Goal: Check status: Check status

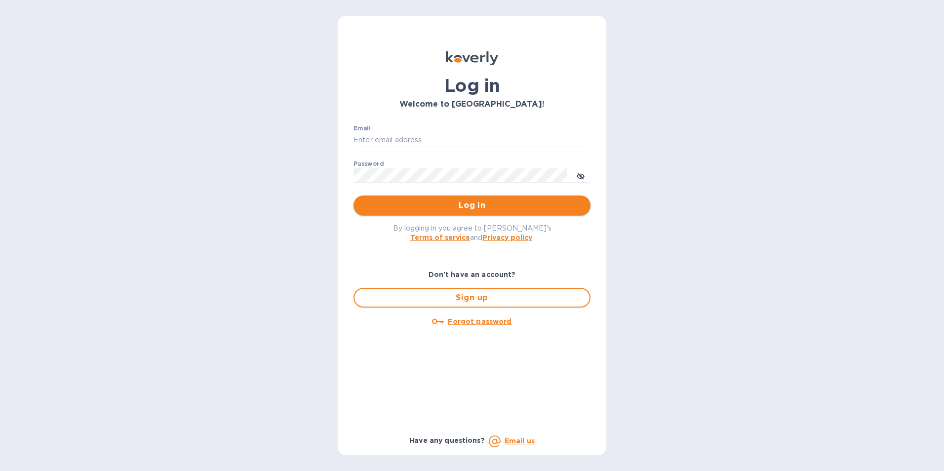
type input "[EMAIL_ADDRESS][PERSON_NAME][DOMAIN_NAME]"
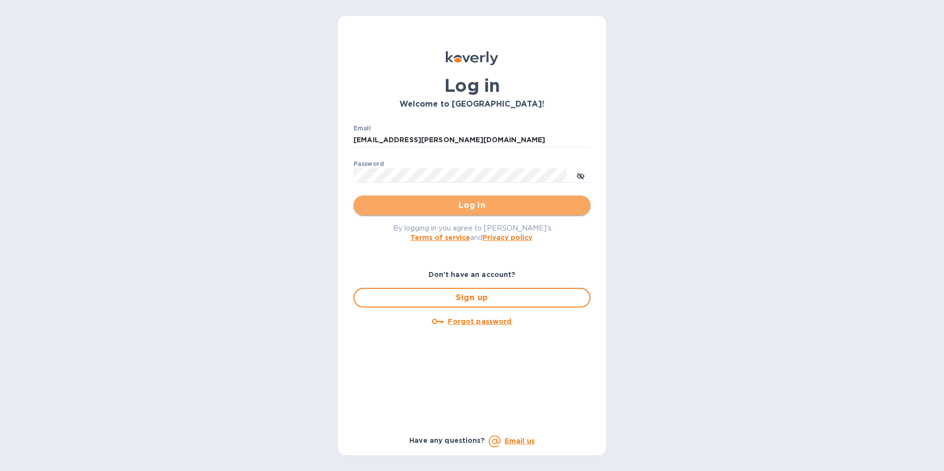
click at [469, 208] on span "Log in" at bounding box center [471, 206] width 221 height 12
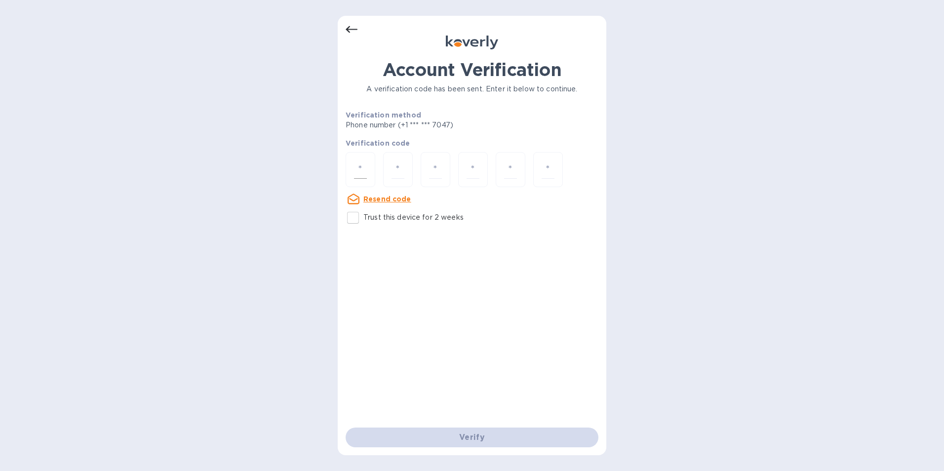
click at [360, 170] on input "number" at bounding box center [360, 170] width 13 height 18
type input "2"
type input "7"
type input "1"
type input "9"
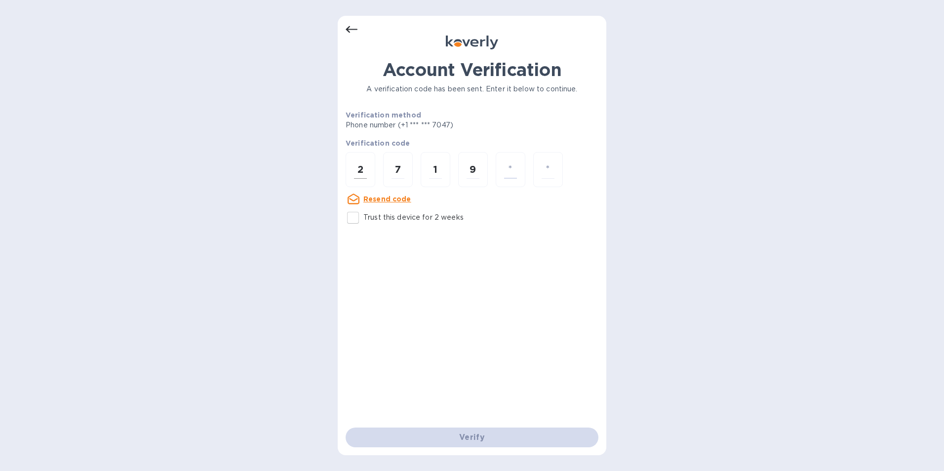
type input "5"
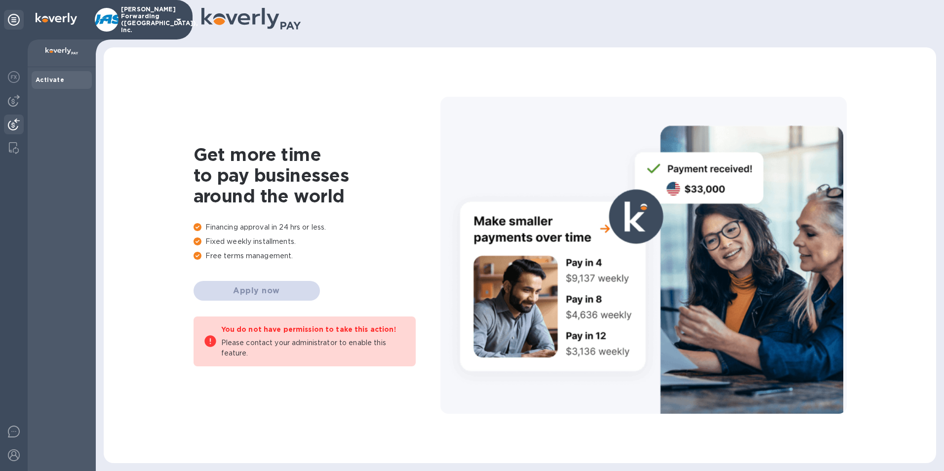
click at [15, 123] on img at bounding box center [14, 125] width 12 height 12
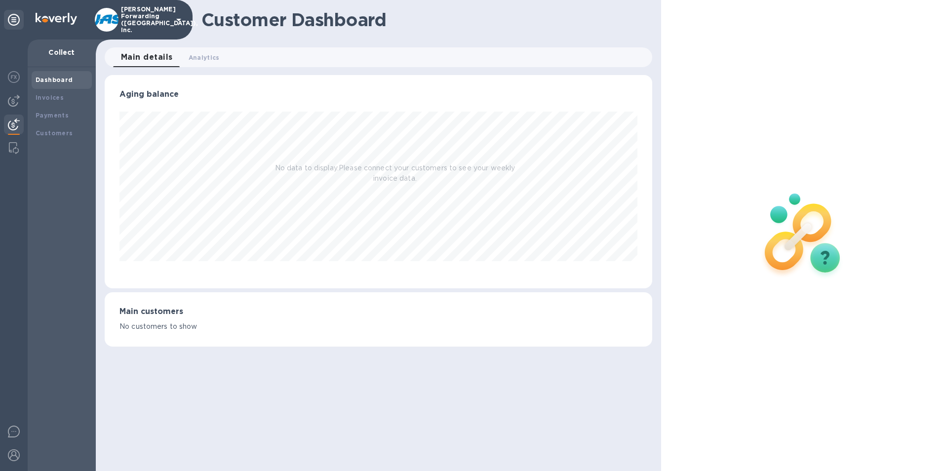
scroll to position [213, 548]
click at [15, 122] on img at bounding box center [14, 125] width 12 height 12
click at [57, 119] on b "Payments" at bounding box center [52, 115] width 33 height 7
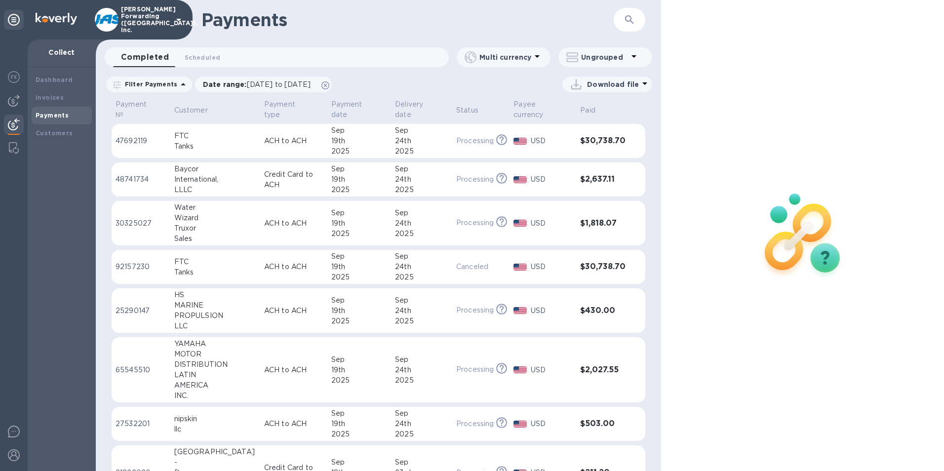
click at [625, 18] on icon "button" at bounding box center [630, 20] width 12 height 12
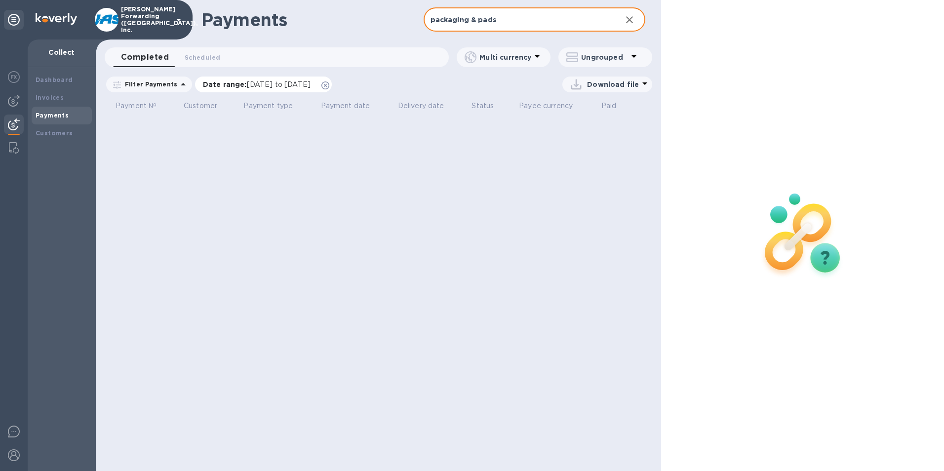
type input "packaging & pads"
click at [270, 82] on span "08/19/2025 to 09/20/2025" at bounding box center [279, 84] width 64 height 8
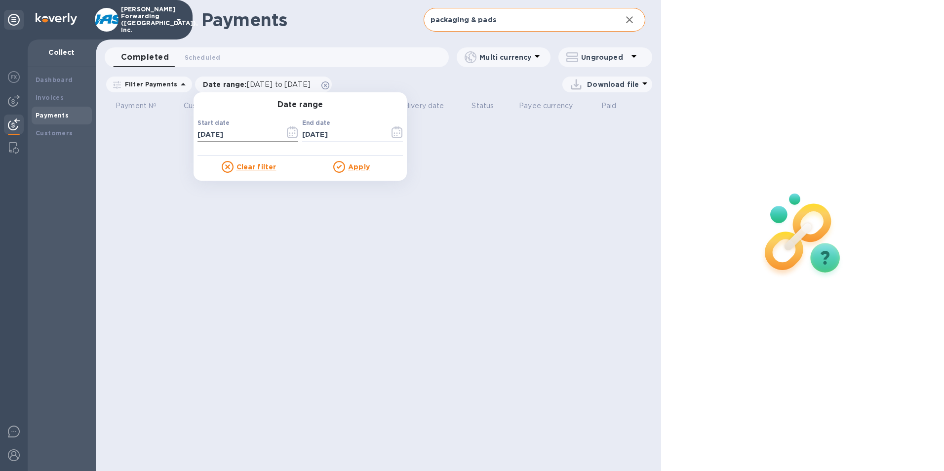
click at [287, 133] on icon "button" at bounding box center [292, 132] width 11 height 12
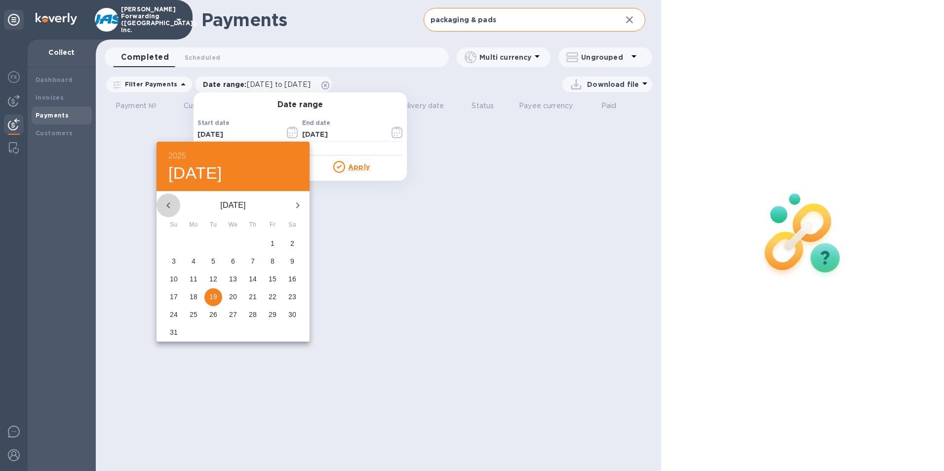
click at [166, 206] on icon "button" at bounding box center [168, 206] width 12 height 12
click at [213, 242] on p "1" at bounding box center [213, 244] width 4 height 10
type input "07/01/2025"
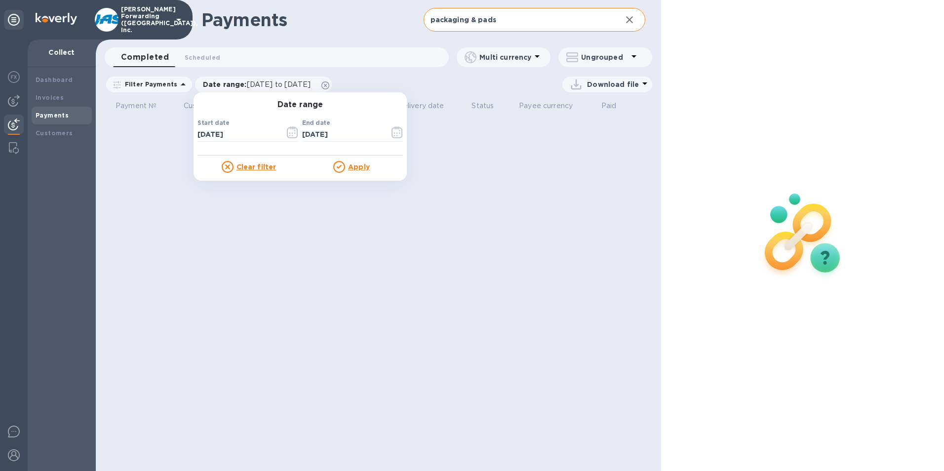
click at [355, 166] on u "Apply" at bounding box center [359, 167] width 22 height 8
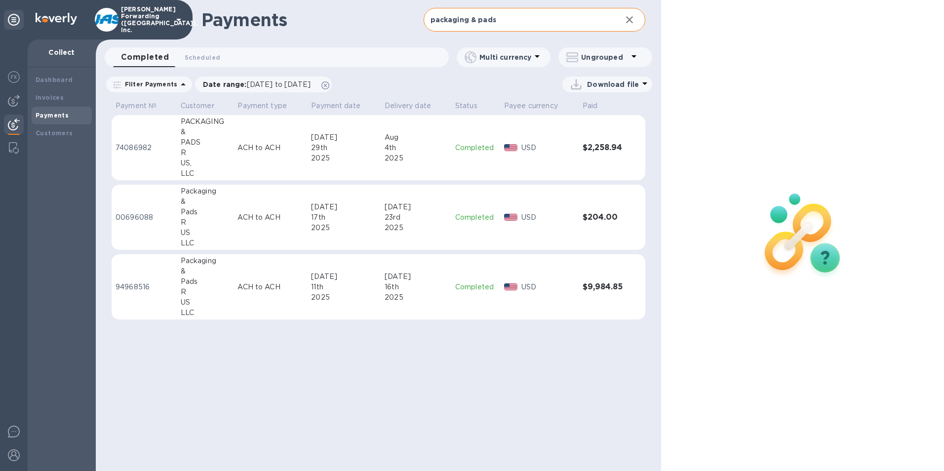
click at [342, 211] on div "Jul" at bounding box center [344, 207] width 66 height 10
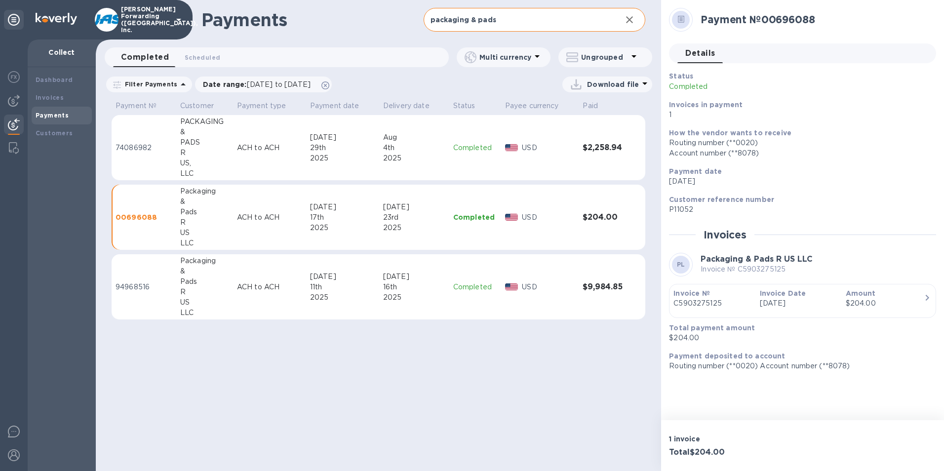
click at [372, 282] on div "11th" at bounding box center [342, 287] width 65 height 10
click at [379, 146] on td "Jul 29th 2025" at bounding box center [342, 148] width 73 height 66
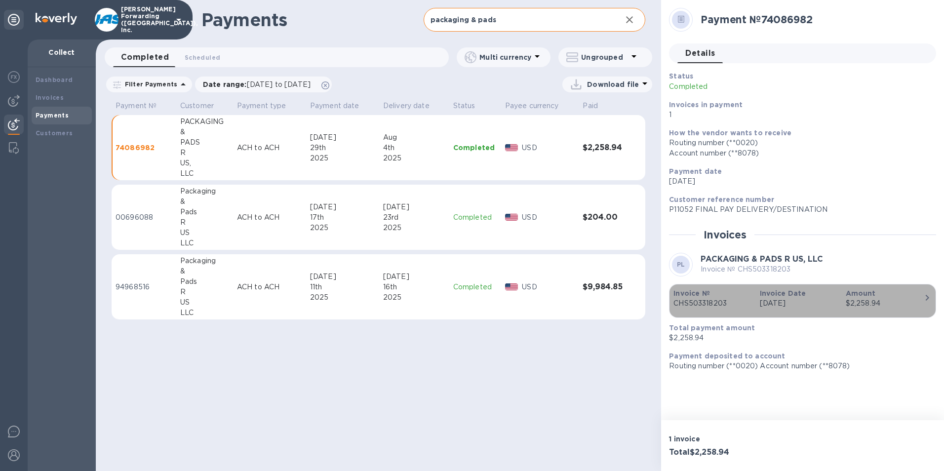
drag, startPoint x: 727, startPoint y: 302, endPoint x: 708, endPoint y: 306, distance: 20.1
click at [708, 306] on p "CHS503318203" at bounding box center [713, 303] width 78 height 10
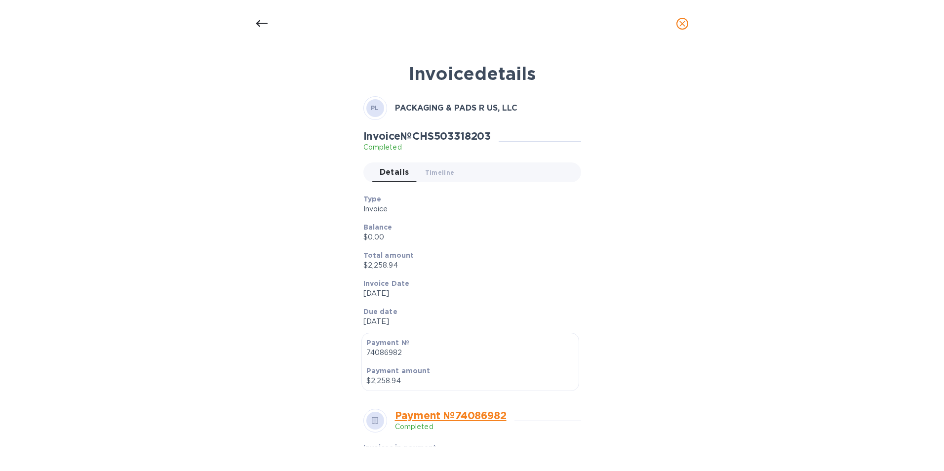
click at [499, 134] on div "Invoice № CHS503318203 Completed" at bounding box center [431, 141] width 136 height 23
click at [467, 138] on h2 "Invoice № CHS503318203" at bounding box center [427, 136] width 128 height 12
copy h2 "CHS503318203"
click at [685, 24] on icon "close" at bounding box center [683, 24] width 10 height 10
